Goal: Information Seeking & Learning: Learn about a topic

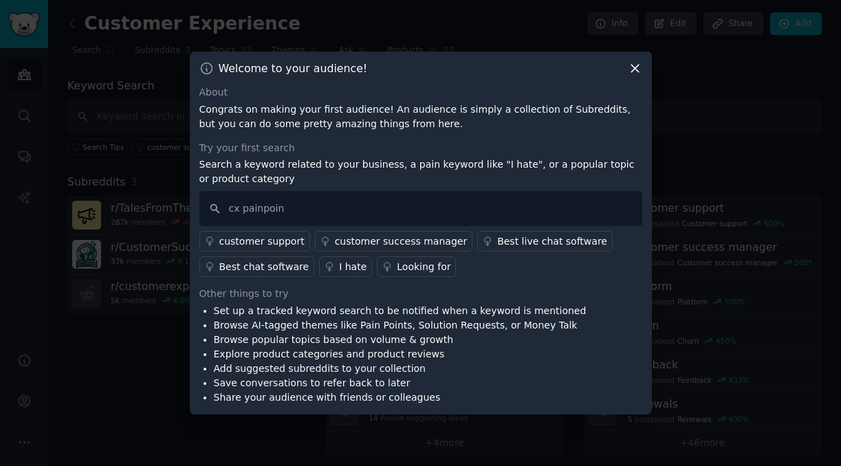
type input "cx painpoint"
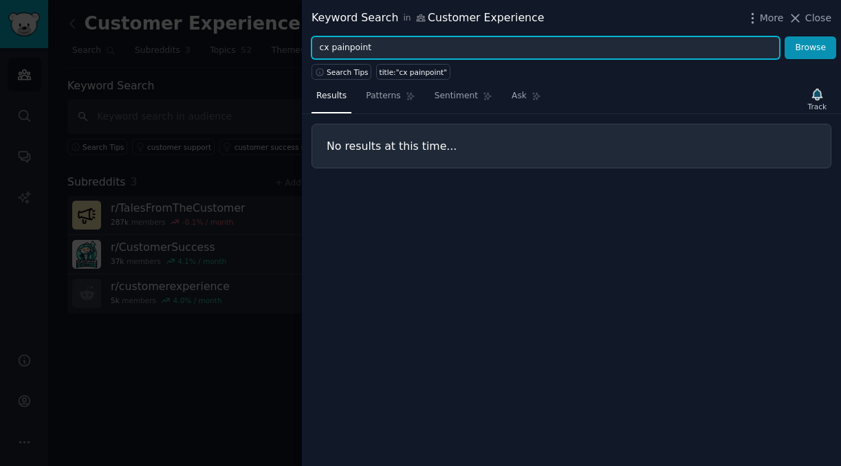
click at [377, 49] on input "cx painpoint" at bounding box center [545, 47] width 468 height 23
type input "customer experience"
click at [784, 36] on button "Browse" at bounding box center [810, 47] width 52 height 23
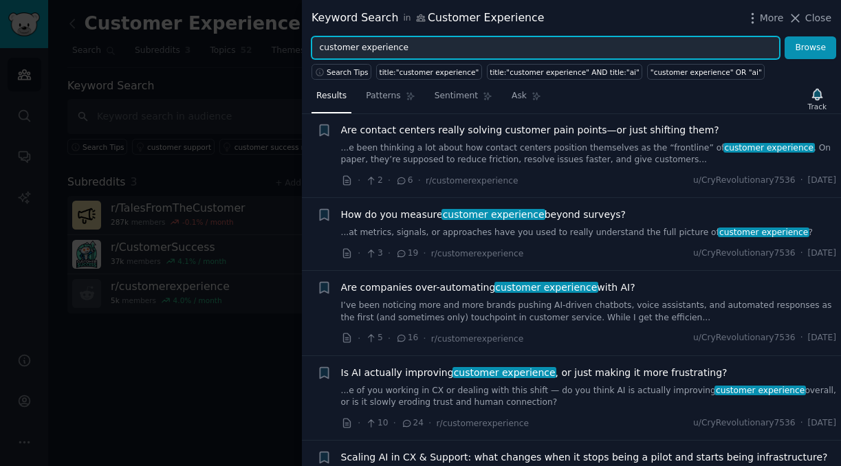
scroll to position [506, 0]
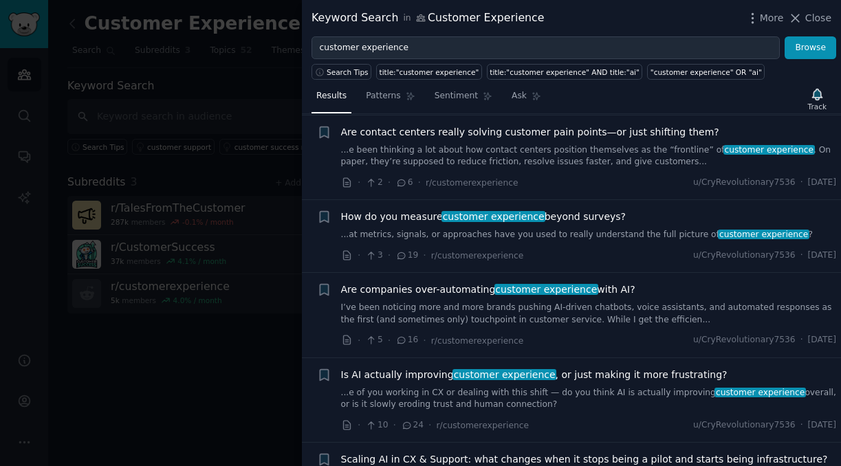
click at [533, 230] on link "...at metrics, signals, or approaches have you used to really understand the fu…" at bounding box center [589, 235] width 496 height 12
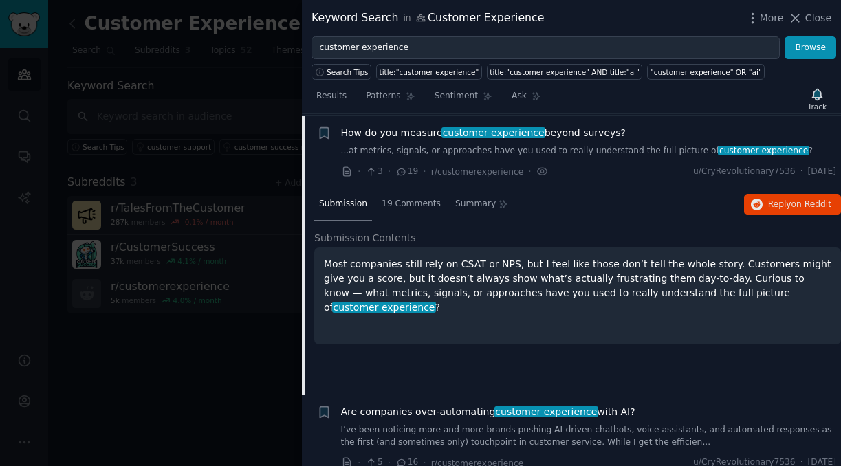
scroll to position [592, 0]
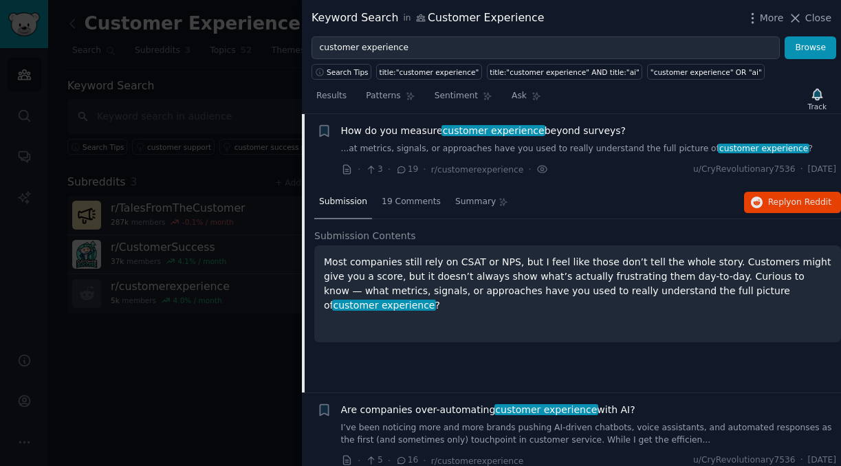
click at [502, 300] on div "Most companies still rely on CSAT or NPS, but I feel like those don’t tell the …" at bounding box center [577, 294] width 507 height 78
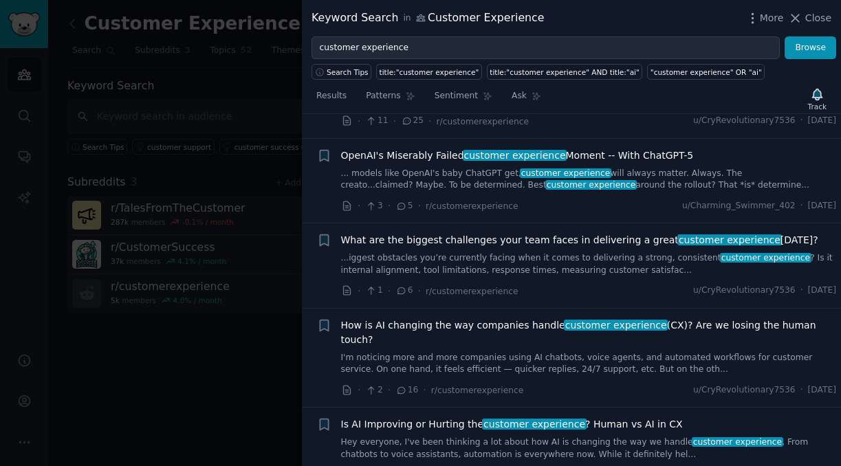
scroll to position [1617, 0]
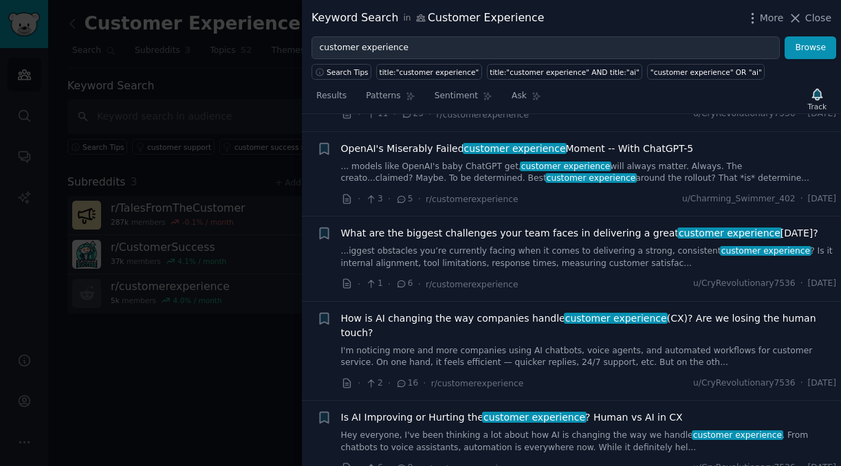
click at [535, 250] on link "...iggest obstacles you’re currently facing when it comes to delivering a stron…" at bounding box center [589, 257] width 496 height 24
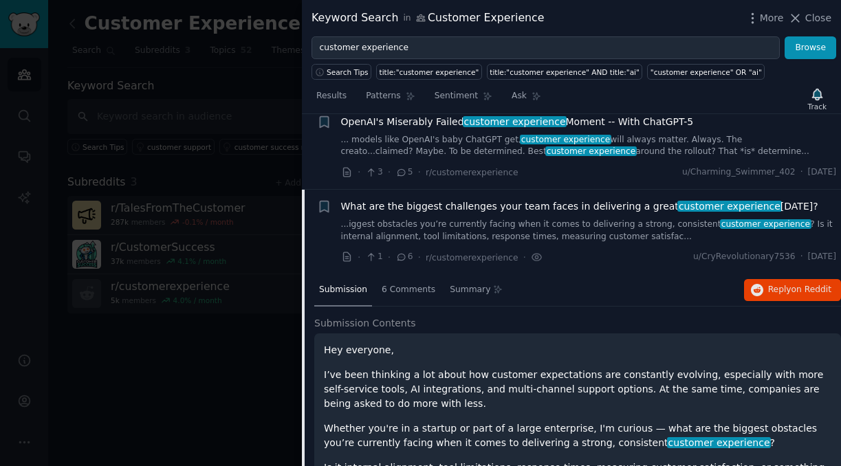
scroll to position [1434, 0]
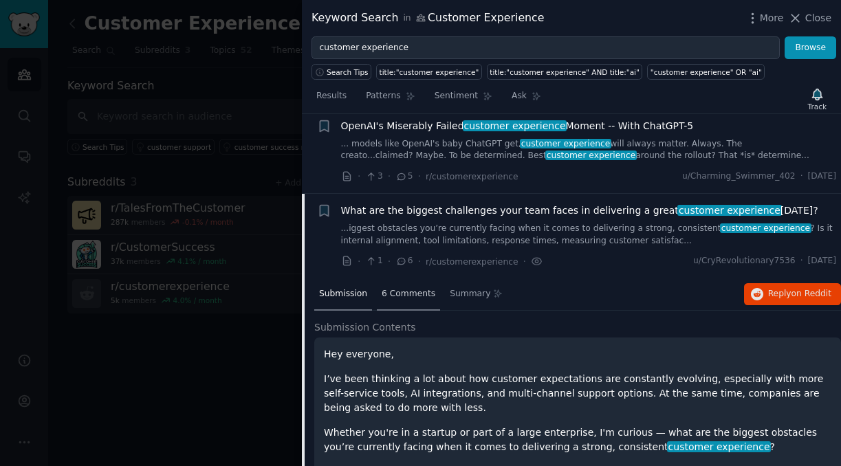
click at [409, 295] on span "6 Comments" at bounding box center [408, 294] width 54 height 12
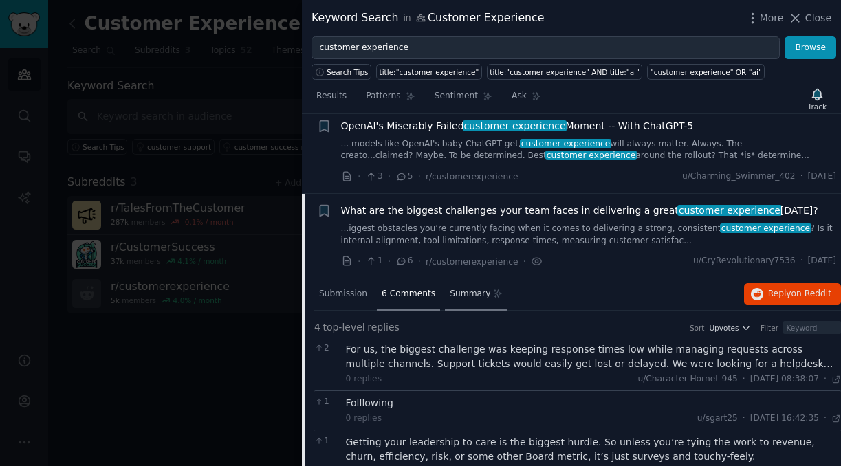
click at [458, 300] on div "Summary" at bounding box center [476, 294] width 63 height 33
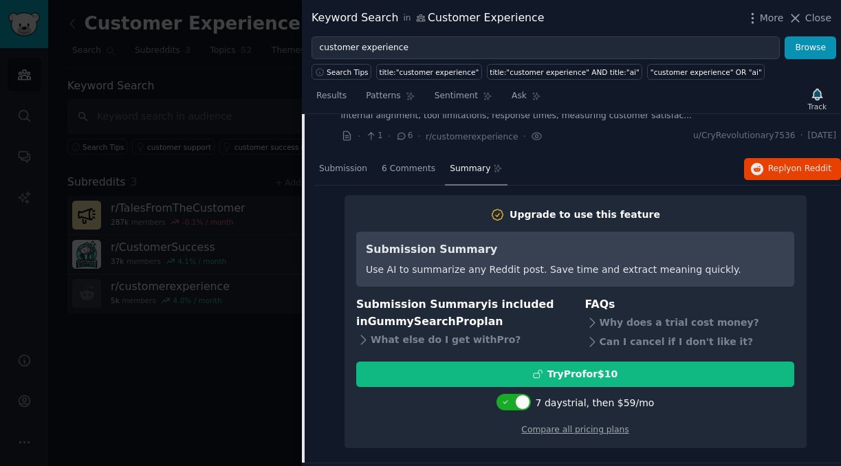
scroll to position [1597, 0]
